Goal: Communication & Community: Connect with others

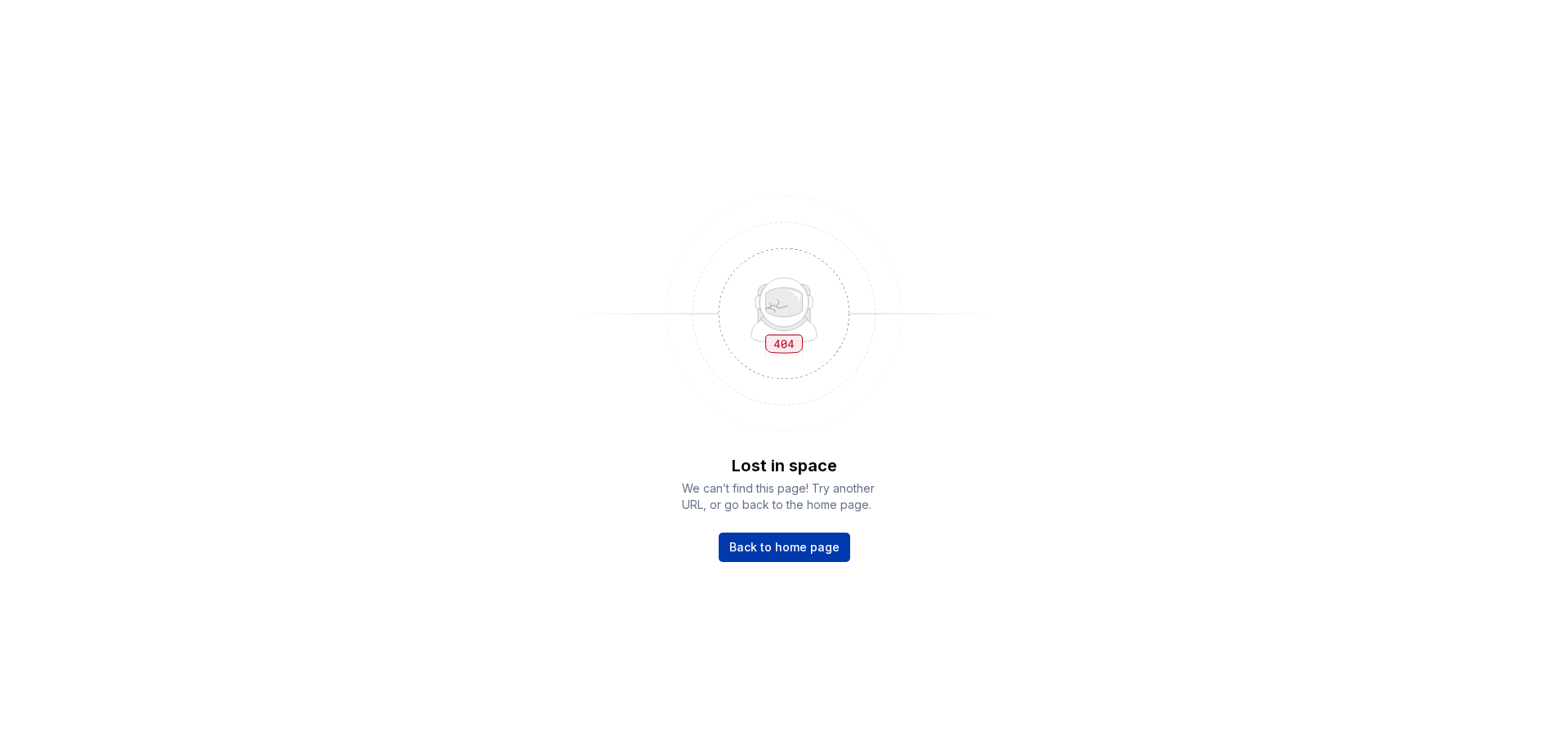
click at [782, 555] on link "Back to home page" at bounding box center [784, 547] width 132 height 29
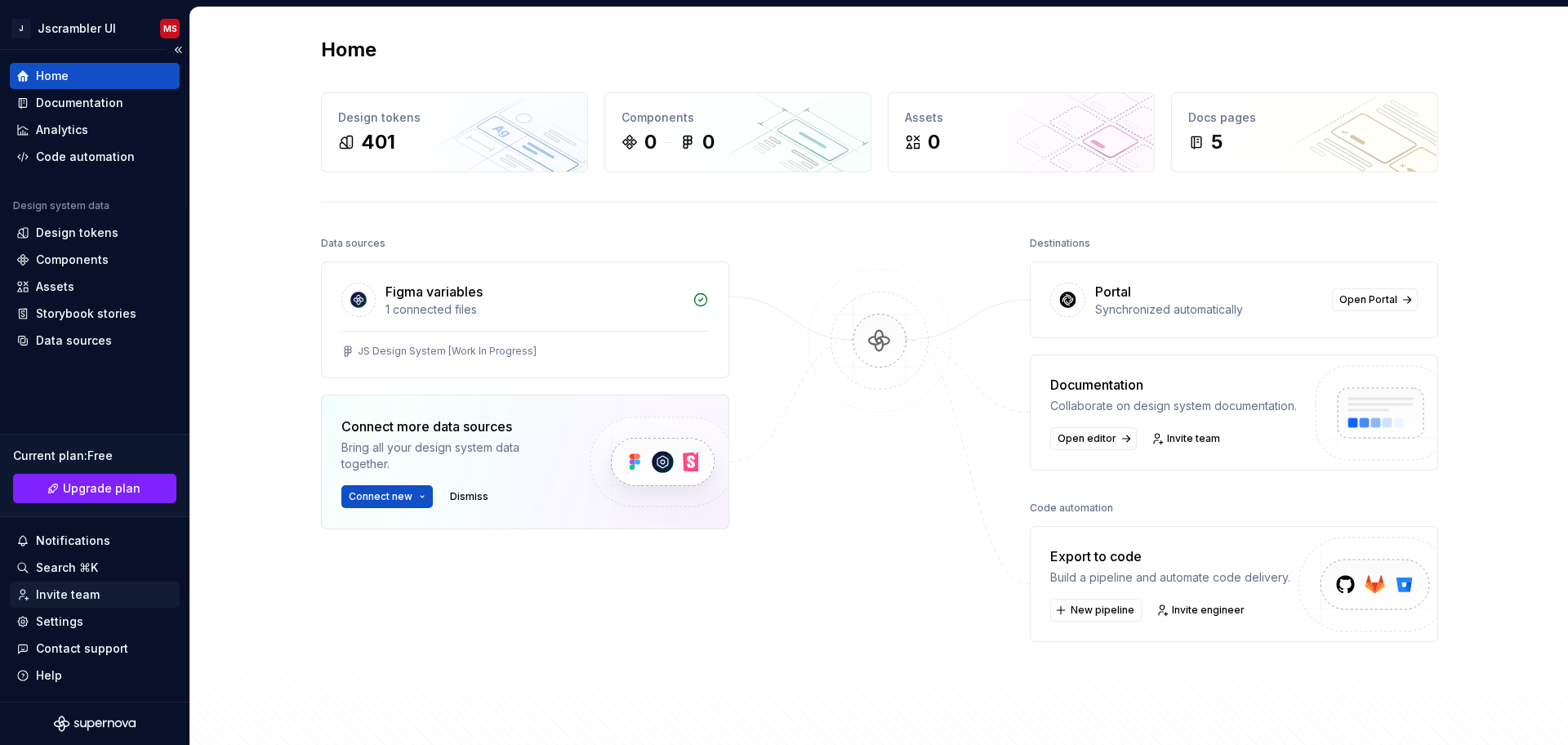
click at [71, 592] on div "Invite team" at bounding box center [68, 594] width 64 height 16
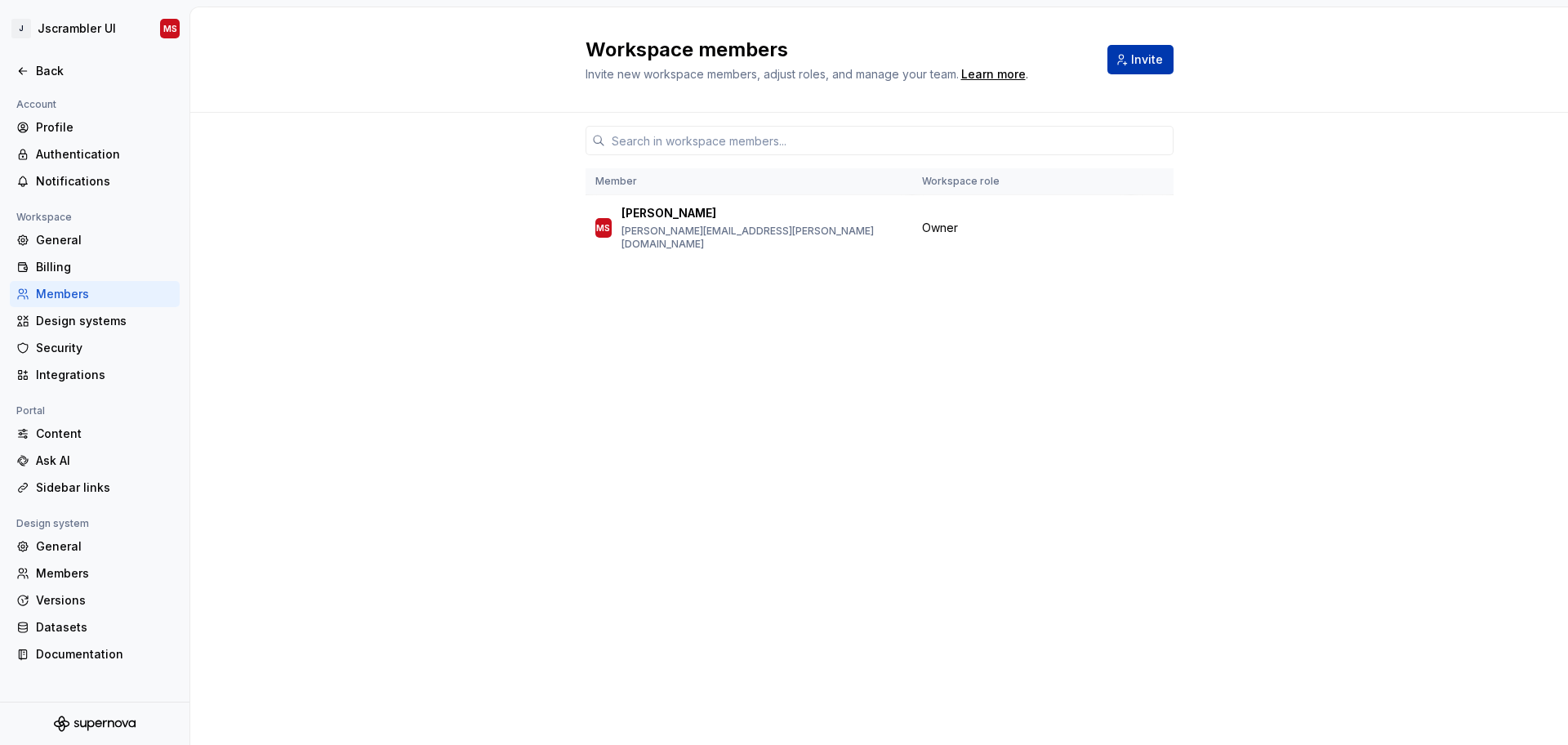
click at [1148, 56] on span "Invite" at bounding box center [1146, 60] width 32 height 16
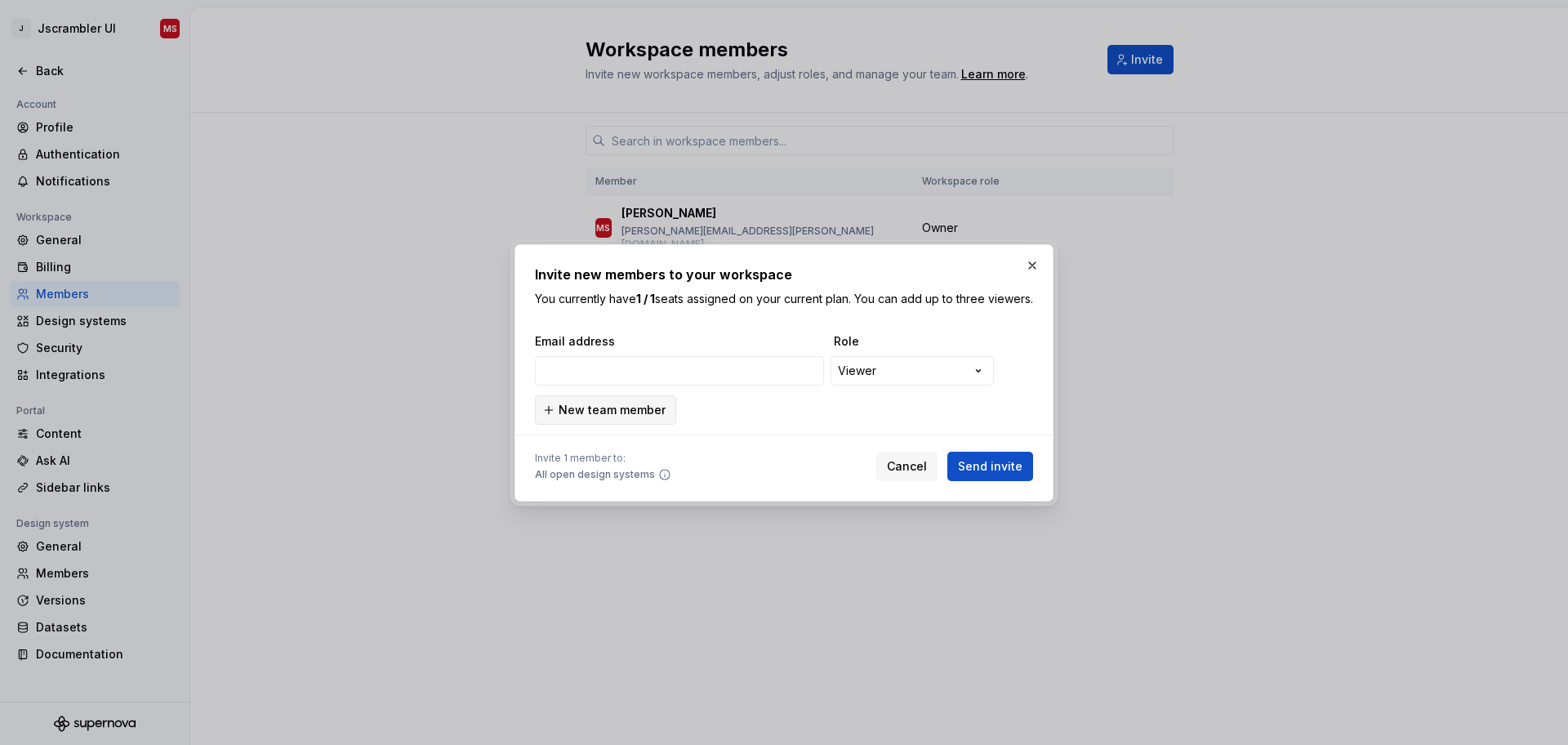
click at [597, 418] on span "New team member" at bounding box center [612, 410] width 107 height 16
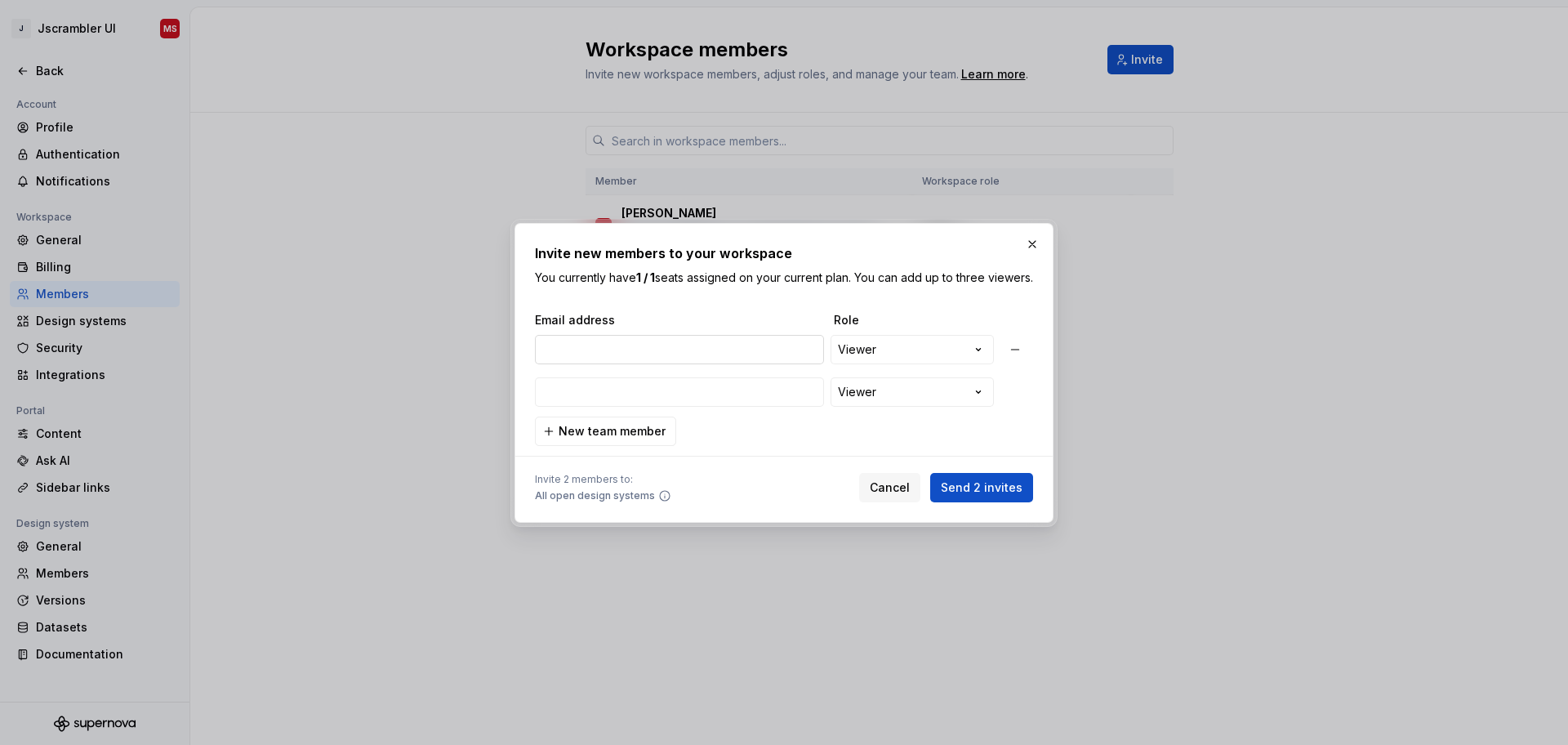
click at [630, 361] on input "email" at bounding box center [680, 349] width 289 height 29
type input "[PERSON_NAME]"
click at [638, 400] on input "email" at bounding box center [680, 392] width 289 height 29
click at [1036, 238] on button "button" at bounding box center [1031, 243] width 23 height 23
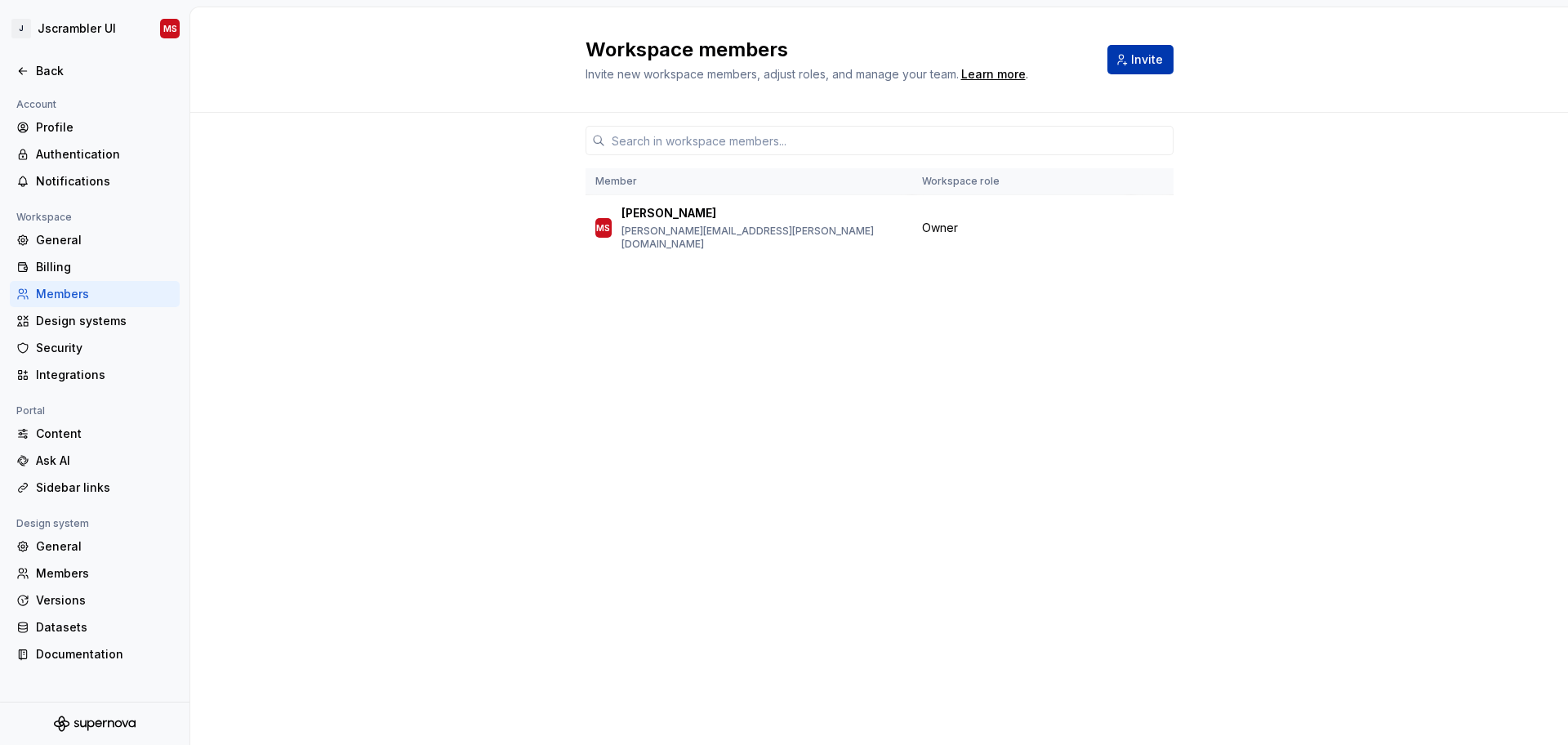
click at [1146, 65] on span "Invite" at bounding box center [1146, 60] width 32 height 16
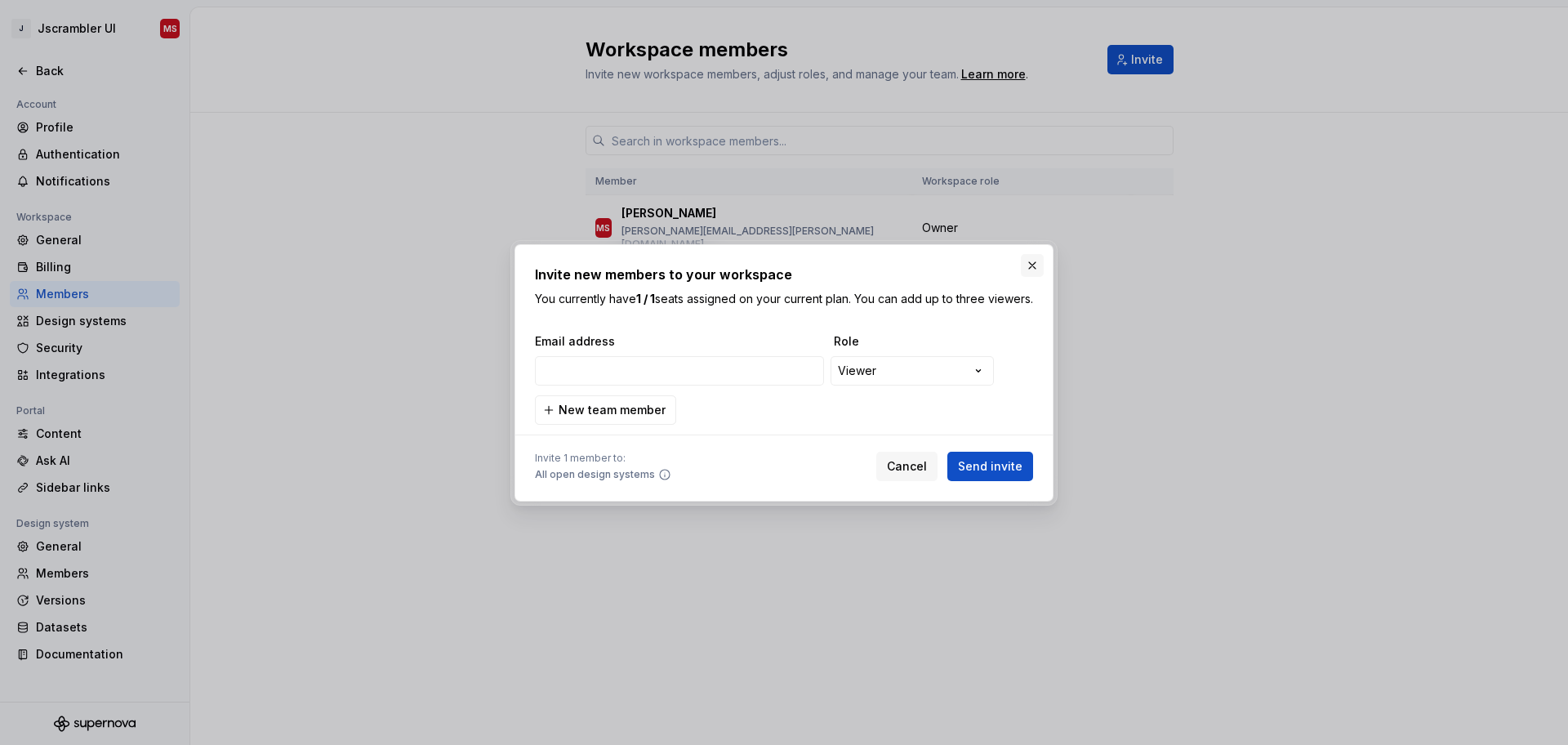
click at [1035, 253] on button "button" at bounding box center [1031, 264] width 23 height 23
